Goal: Find specific page/section

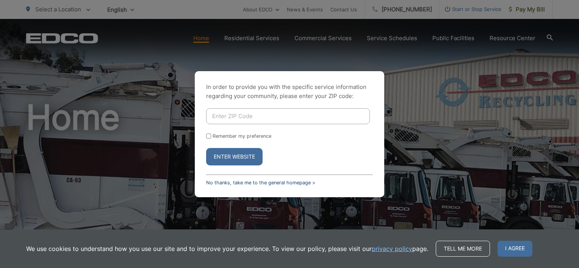
click at [280, 182] on link "No thanks, take me to the general homepage >" at bounding box center [260, 183] width 109 height 6
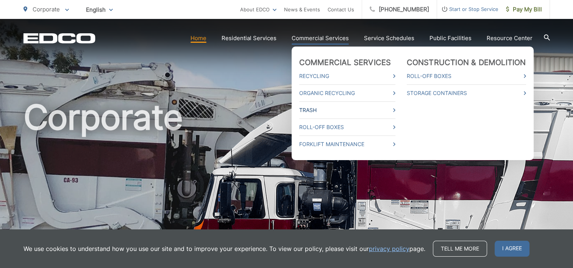
click at [320, 113] on link "Trash" at bounding box center [347, 110] width 96 height 9
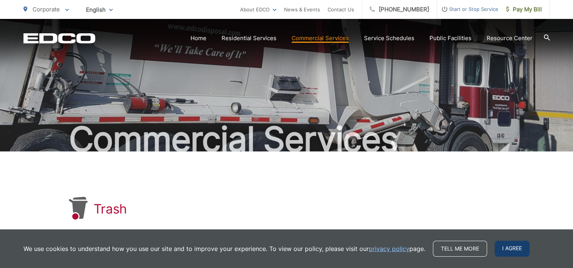
click at [507, 246] on span "I agree" at bounding box center [512, 249] width 35 height 16
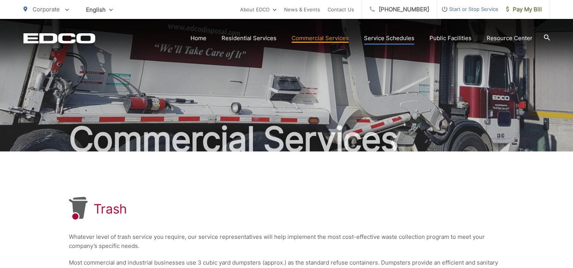
click at [402, 42] on link "Service Schedules" at bounding box center [389, 38] width 50 height 9
